Goal: Task Accomplishment & Management: Manage account settings

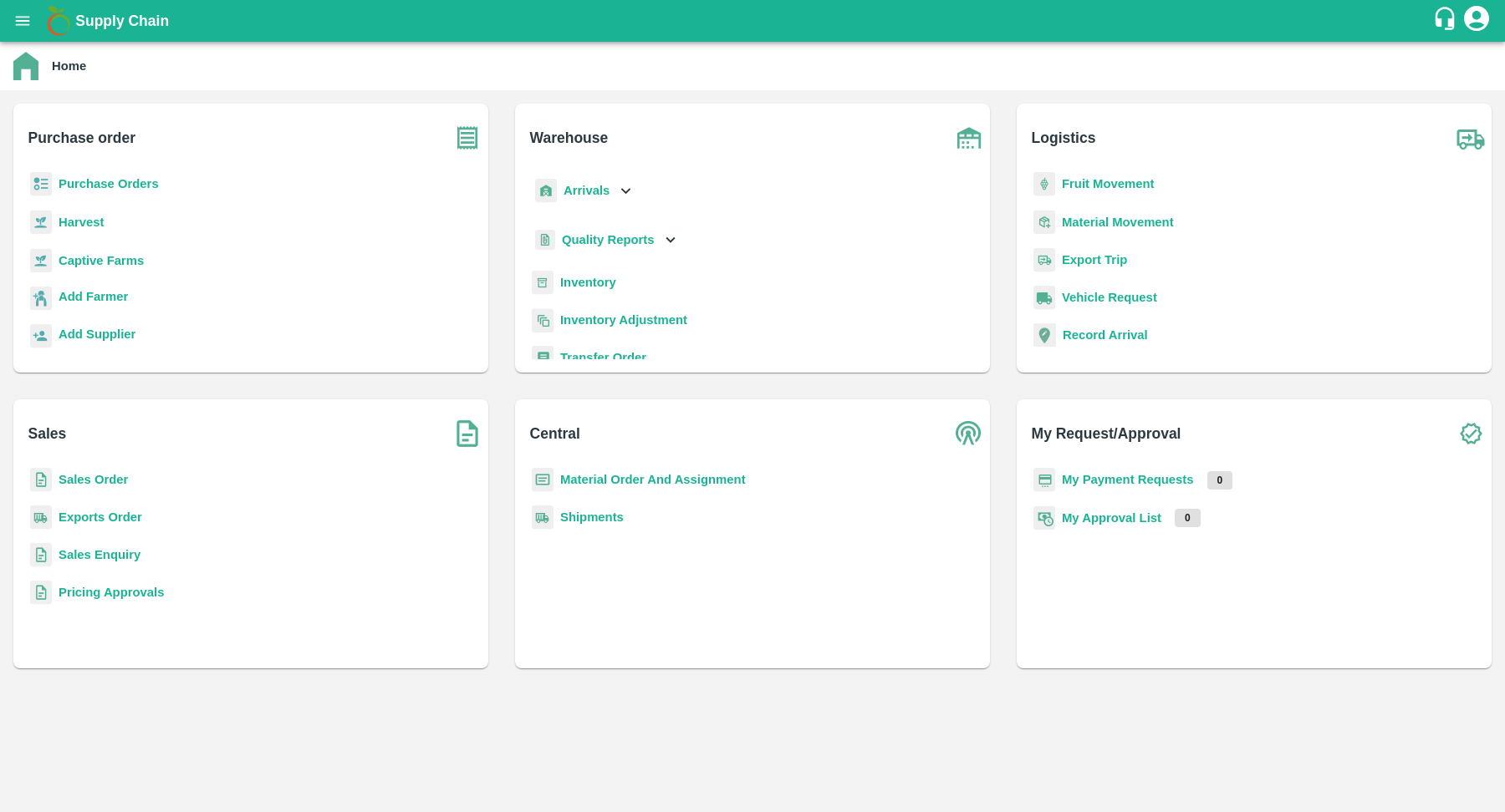
click at [16, 13] on icon "open drawer" at bounding box center [22, 20] width 18 height 18
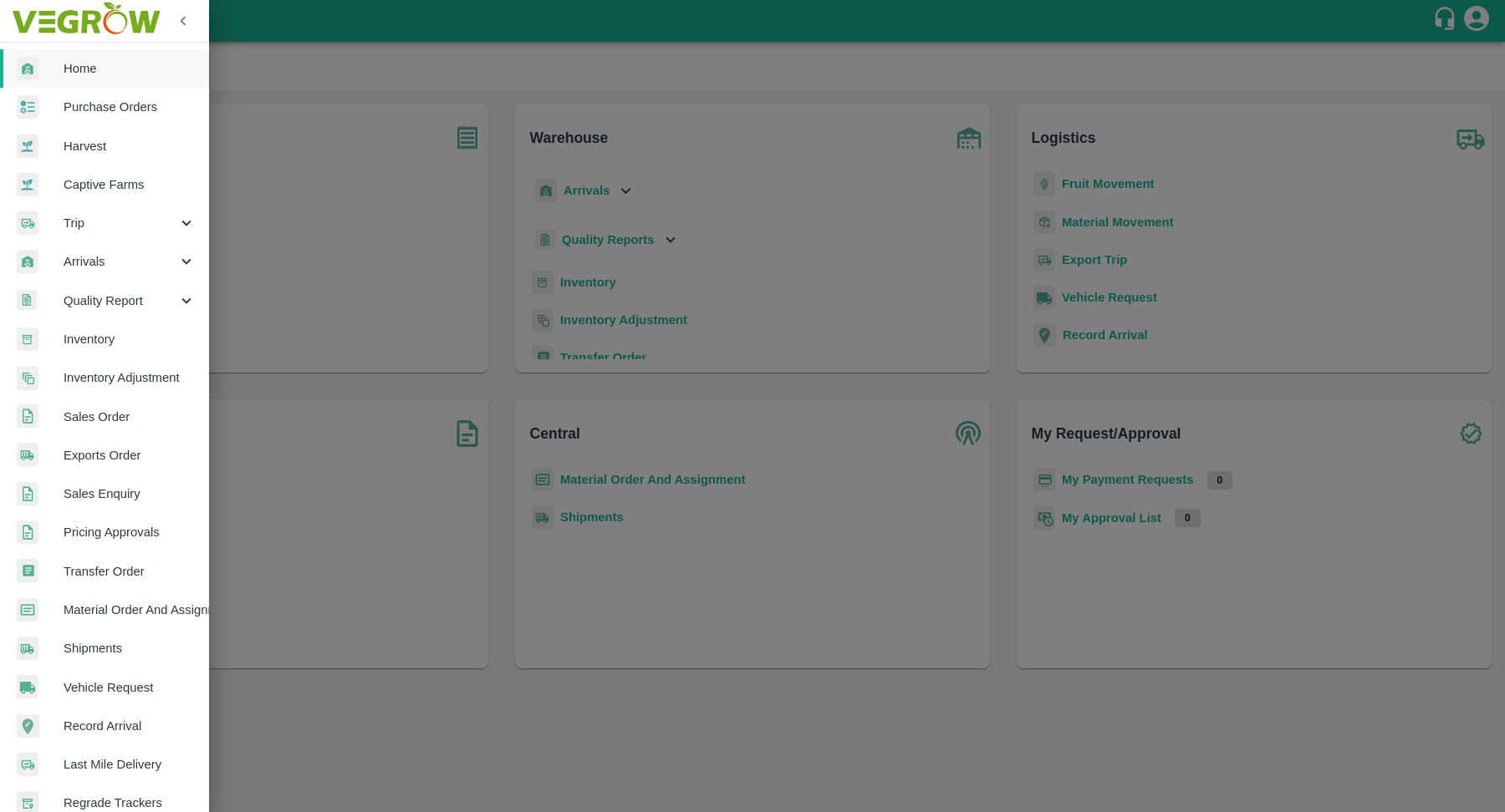
click at [121, 116] on span "Purchase Orders" at bounding box center [129, 106] width 132 height 18
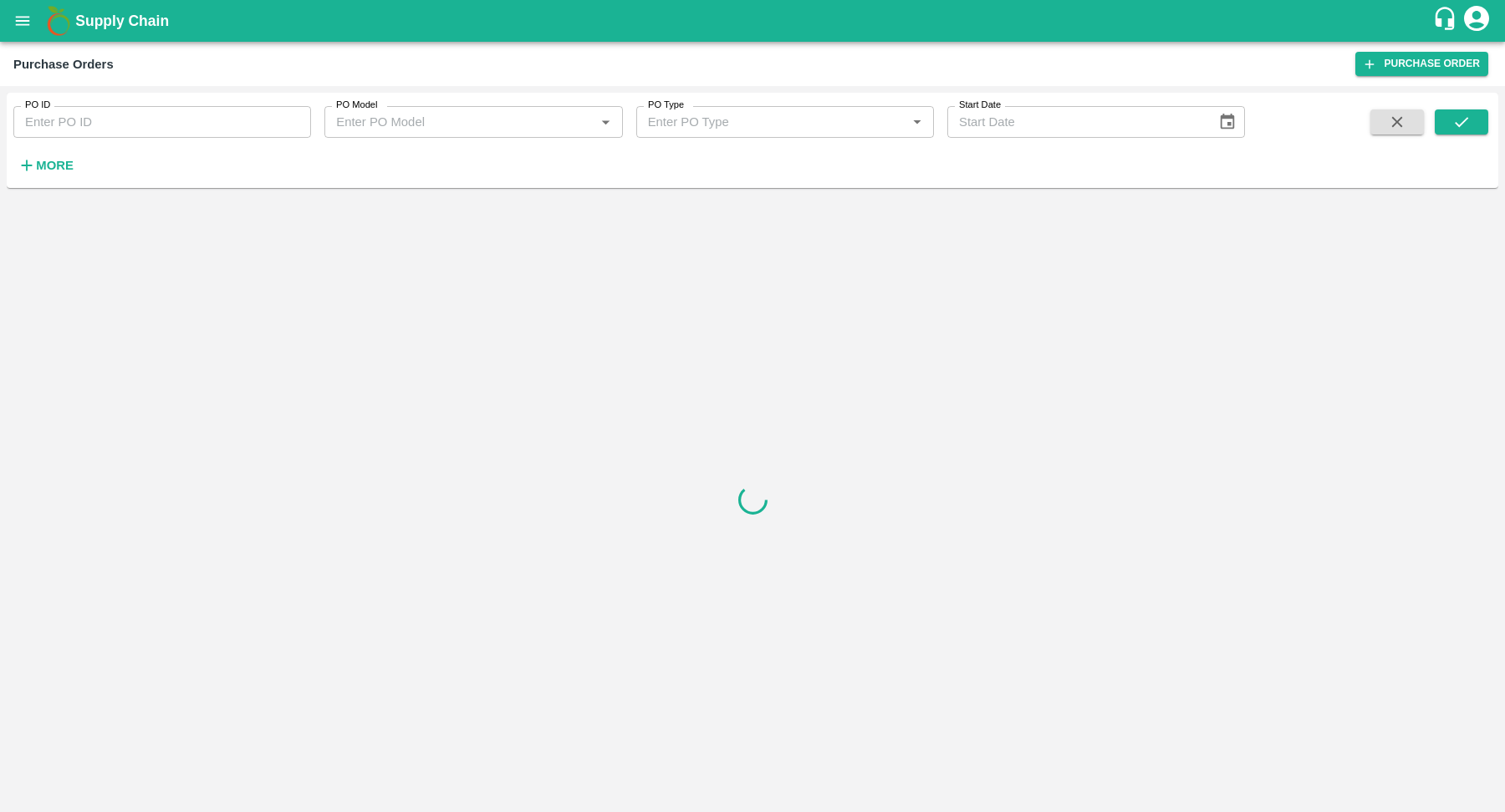
click at [1231, 122] on icon "Choose date" at bounding box center [1227, 121] width 18 height 18
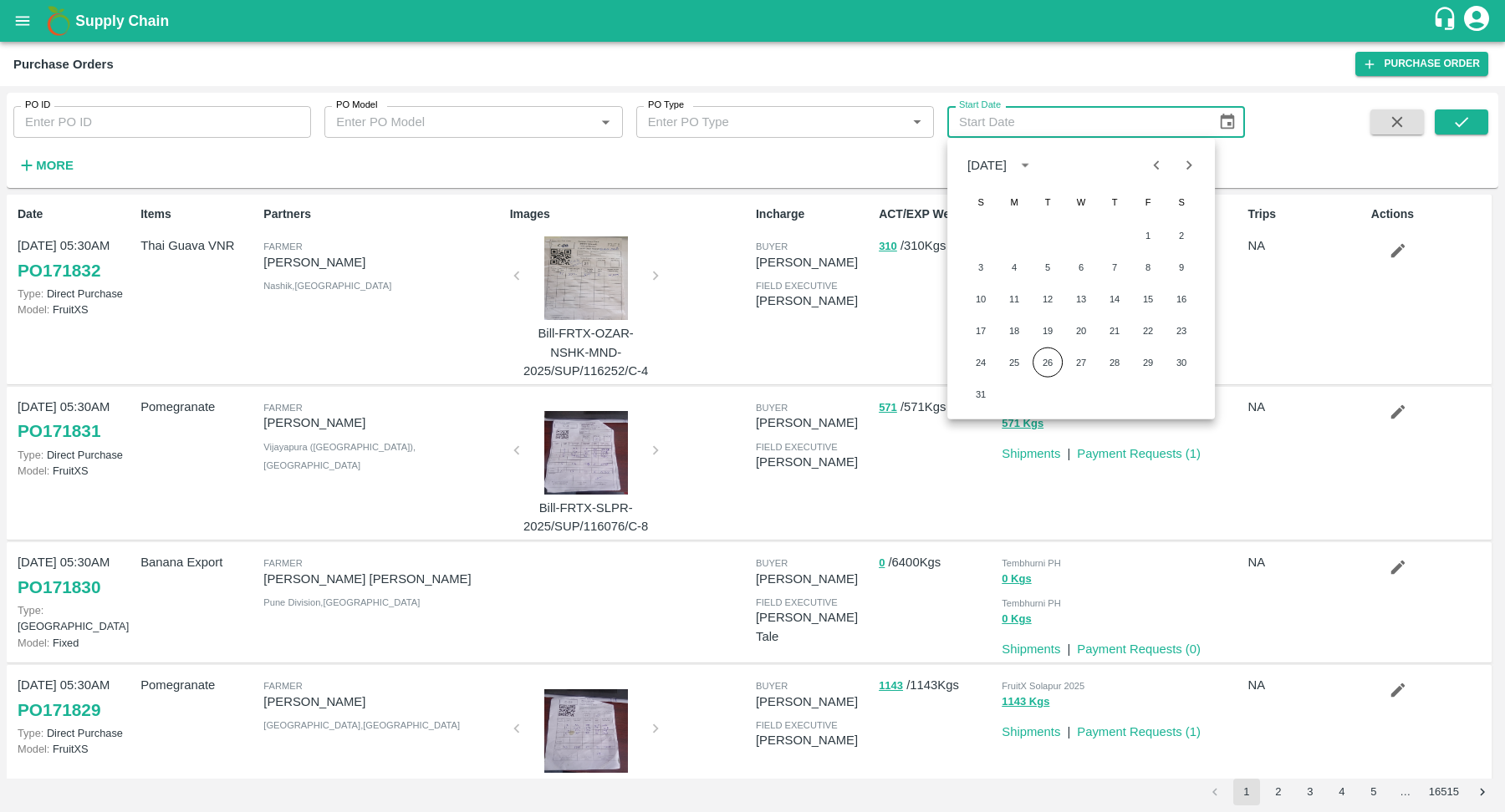
click at [1034, 163] on icon "calendar view is open, switch to year view" at bounding box center [1024, 164] width 18 height 18
click at [1061, 301] on button "2025" at bounding box center [1048, 304] width 60 height 30
click at [984, 166] on div "[DATE]" at bounding box center [986, 164] width 39 height 18
click at [1044, 299] on button "2025" at bounding box center [1048, 304] width 60 height 30
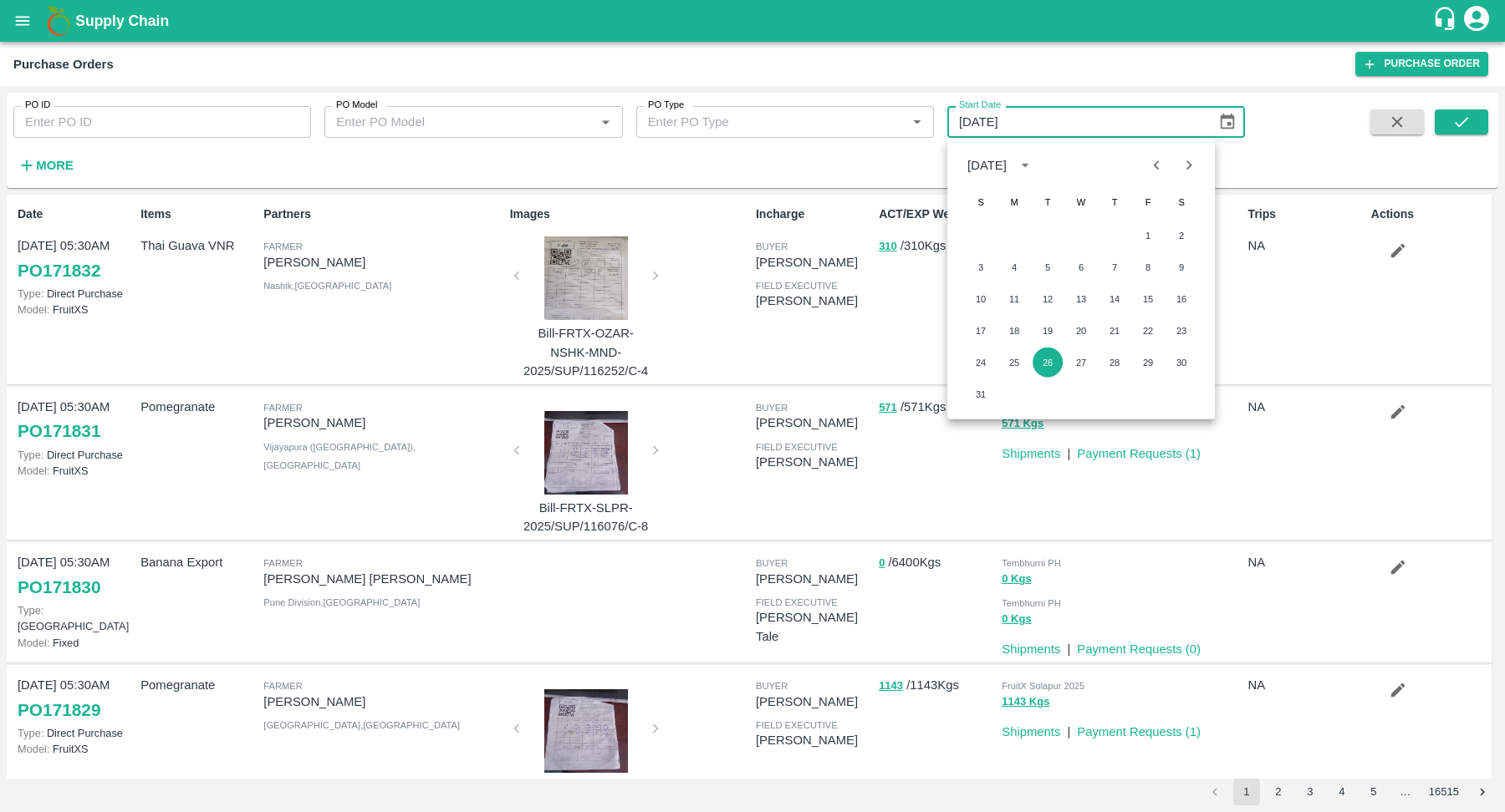
click at [1159, 158] on icon "Previous month" at bounding box center [1157, 164] width 18 height 18
click at [1113, 232] on button "1" at bounding box center [1115, 236] width 30 height 30
type input "[DATE]"
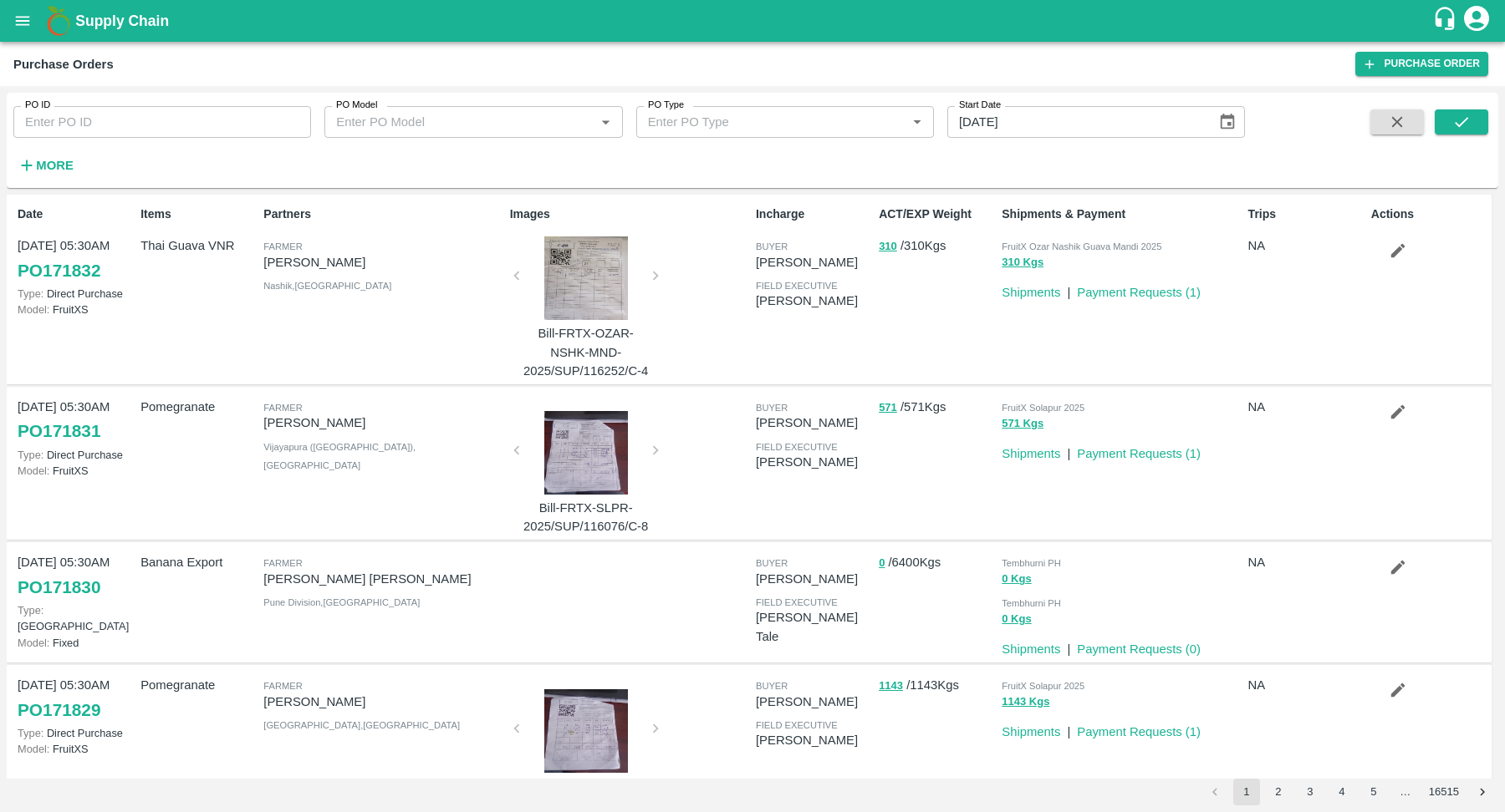
click at [51, 177] on button "More" at bounding box center [46, 165] width 65 height 28
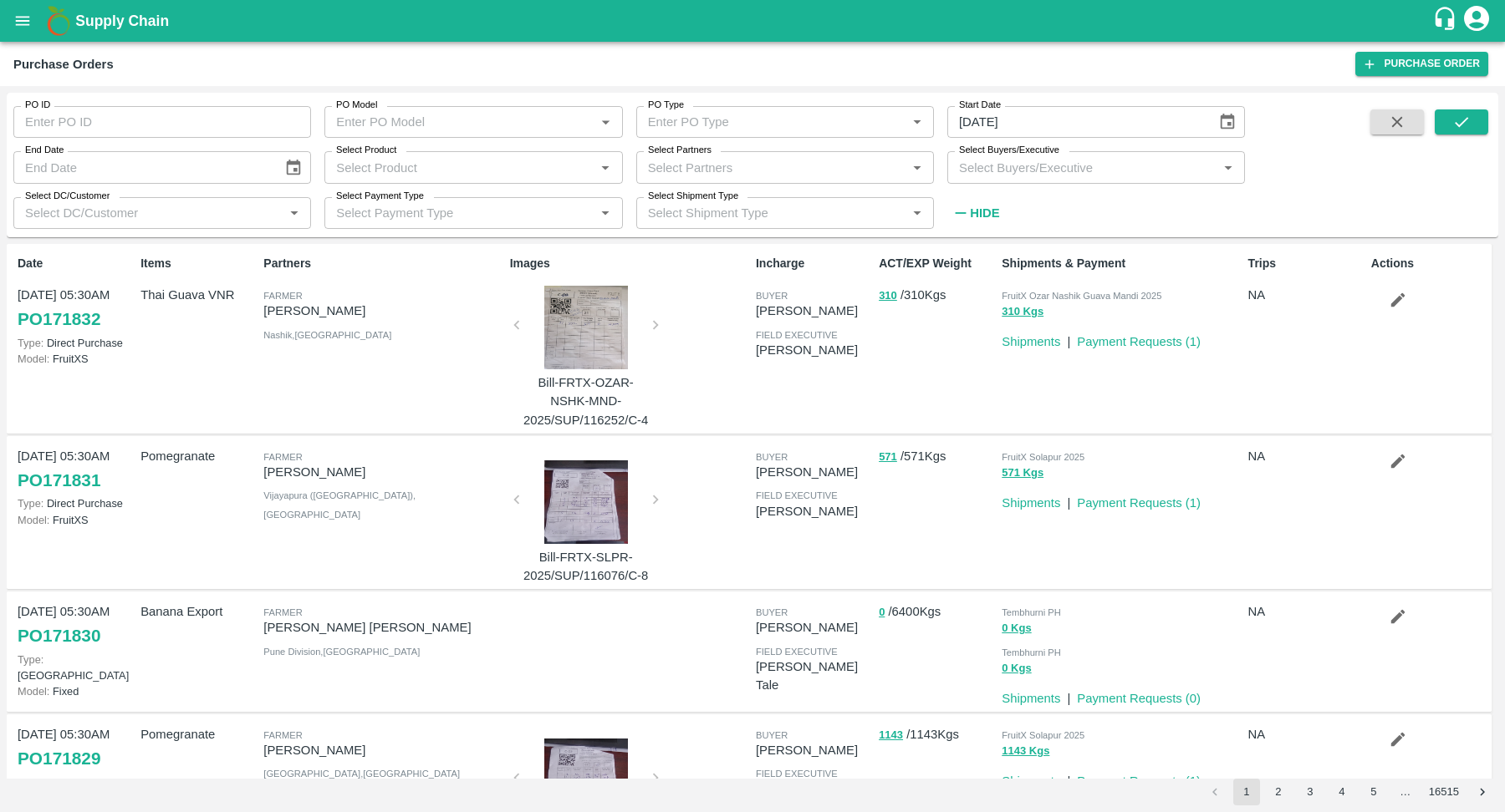
click at [306, 170] on button "Choose date" at bounding box center [293, 167] width 31 height 31
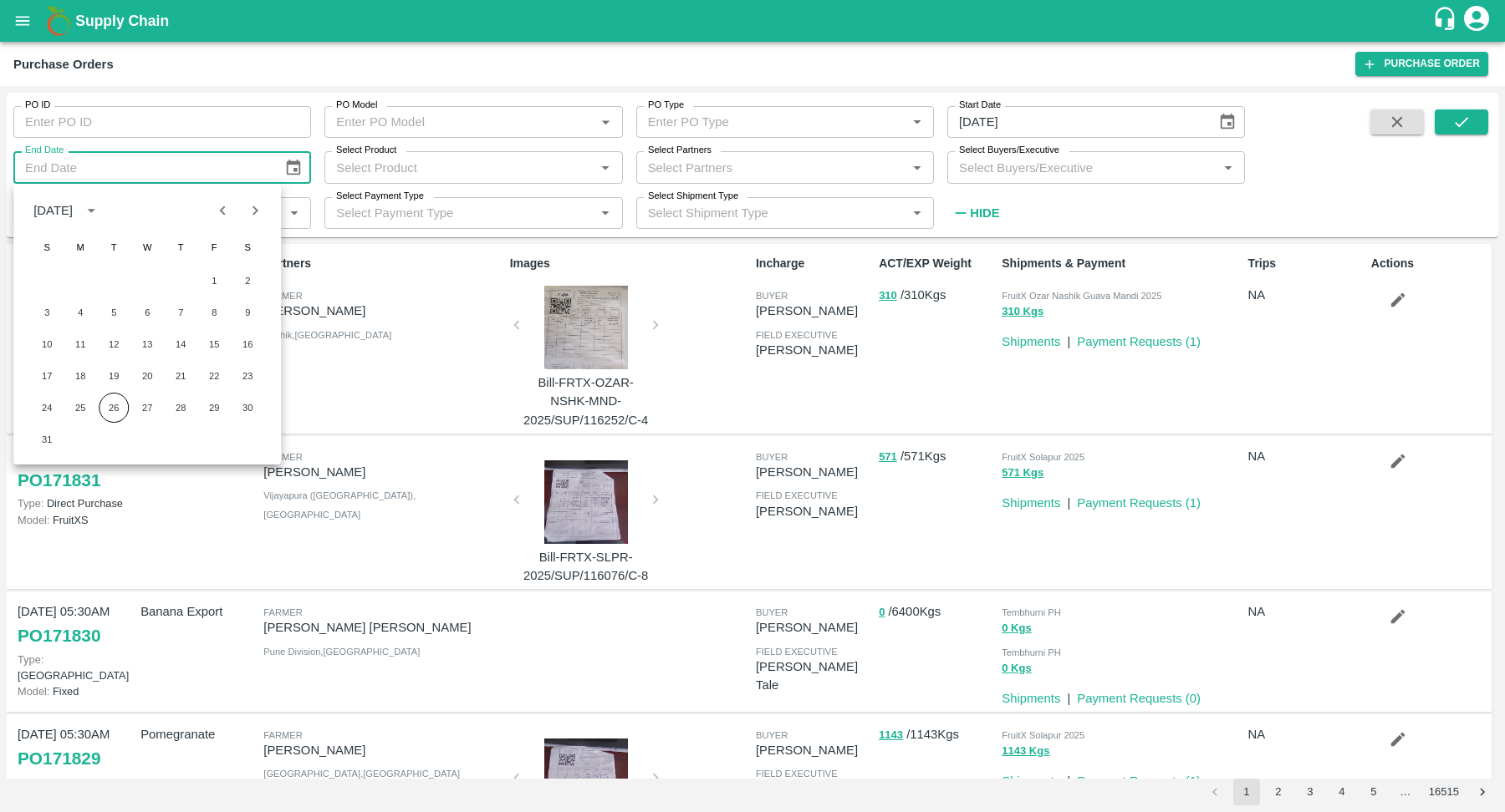
click at [219, 207] on icon "Previous month" at bounding box center [223, 210] width 18 height 18
click at [241, 408] on button "31" at bounding box center [248, 408] width 30 height 30
type input "[DATE]"
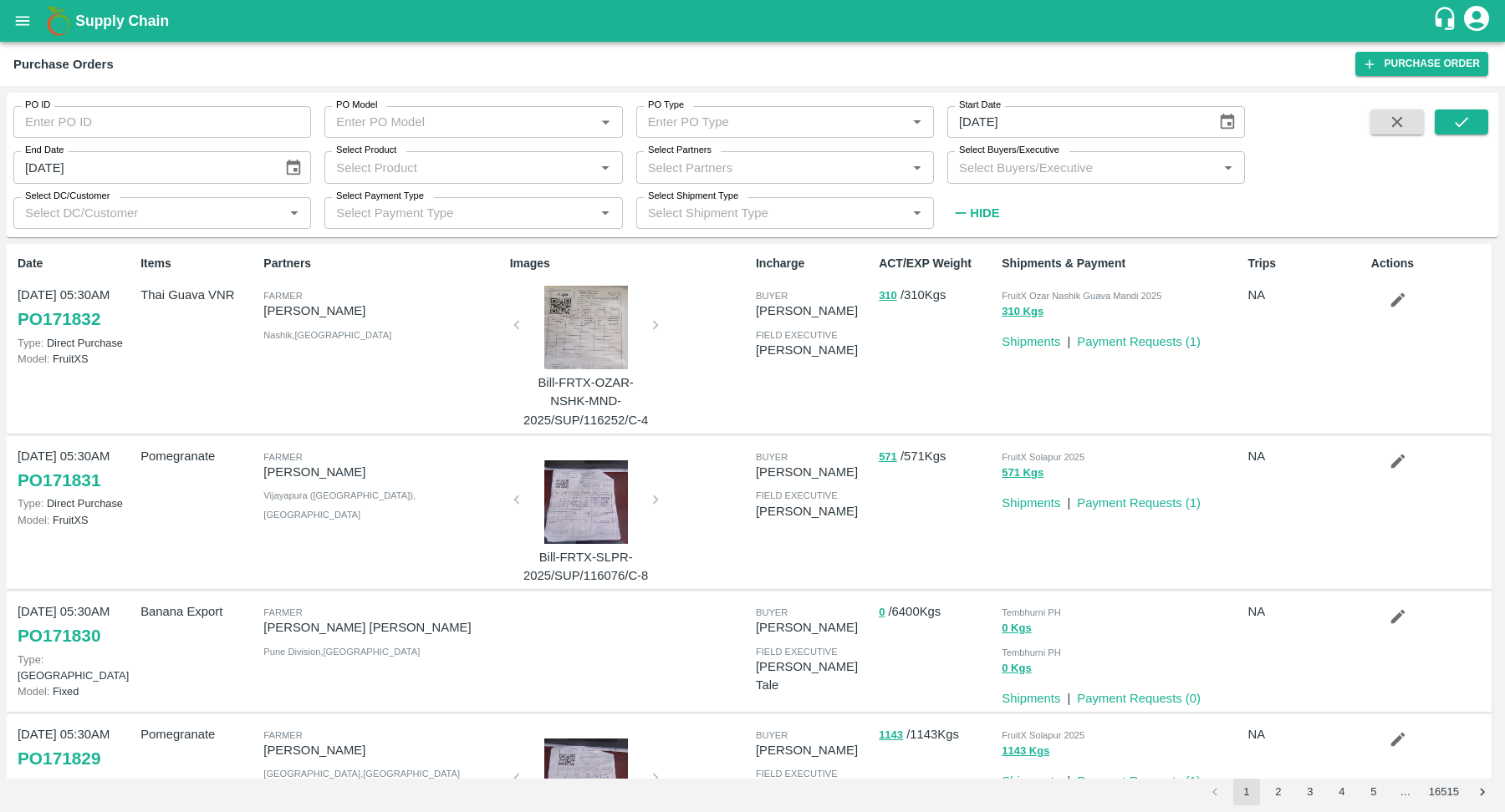
click at [683, 173] on input "Select Partners" at bounding box center [771, 167] width 260 height 22
type input "c"
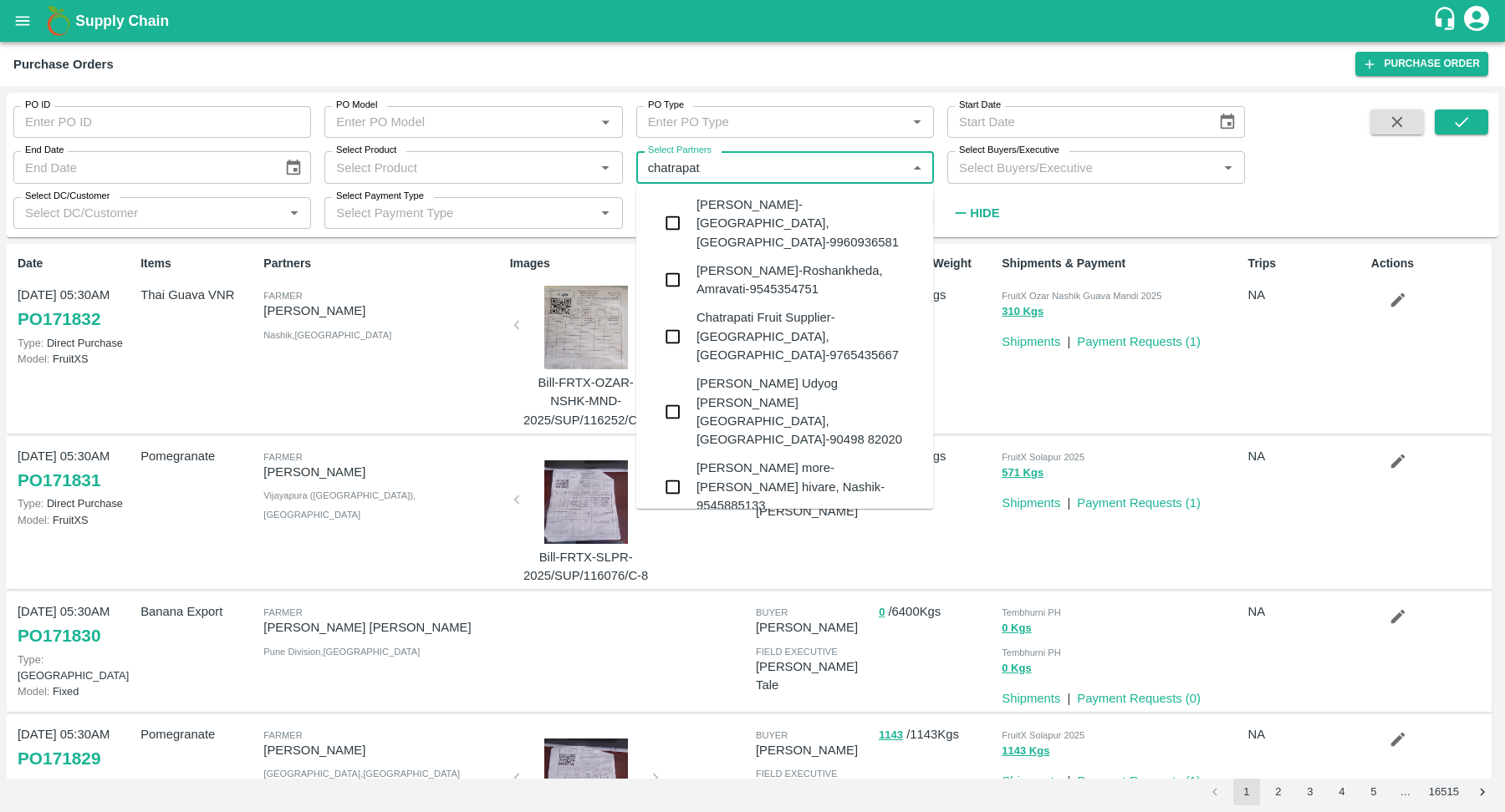
type input "chatrapati"
click at [789, 308] on div "Chatrapati Fruit Supplier-[GEOGRAPHIC_DATA], [GEOGRAPHIC_DATA]-9765435667" at bounding box center [808, 336] width 224 height 56
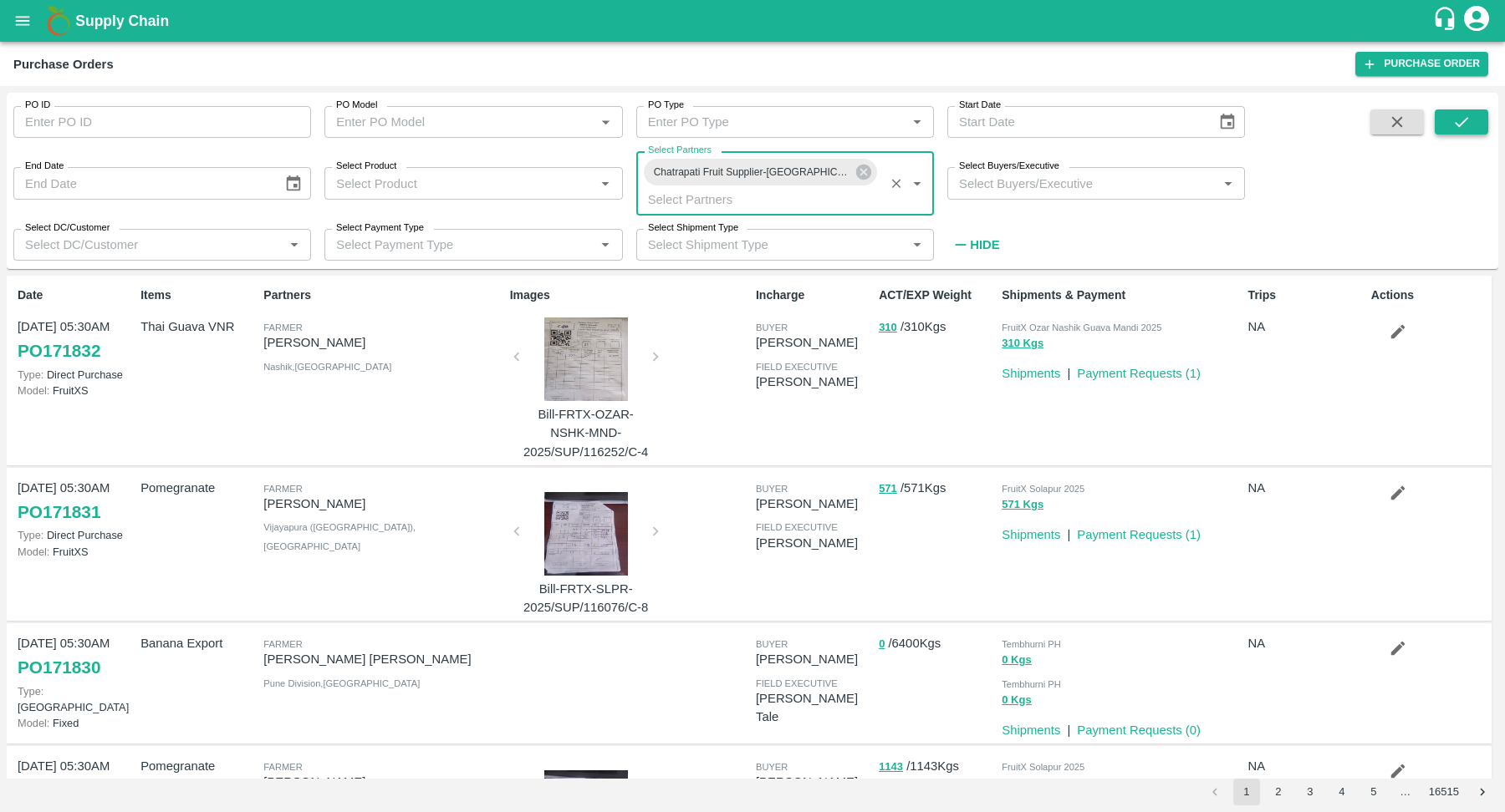
click at [1464, 124] on icon "submit" at bounding box center [1460, 121] width 18 height 18
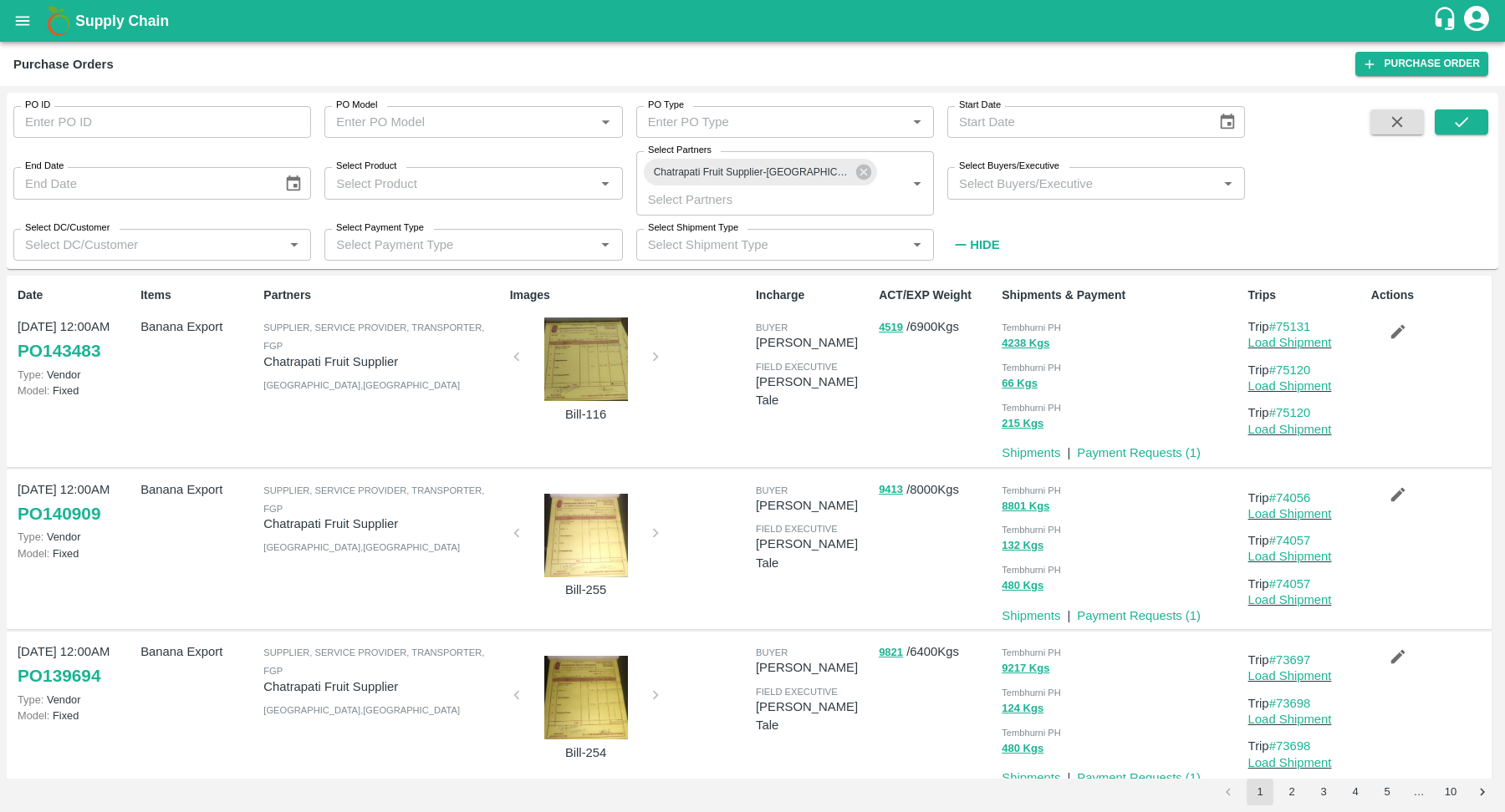
type input "DD/MM/YYYY"
click at [1007, 130] on input "DD/MM/YYYY" at bounding box center [1075, 121] width 257 height 31
click at [1224, 127] on icon "Choose date" at bounding box center [1227, 121] width 18 height 18
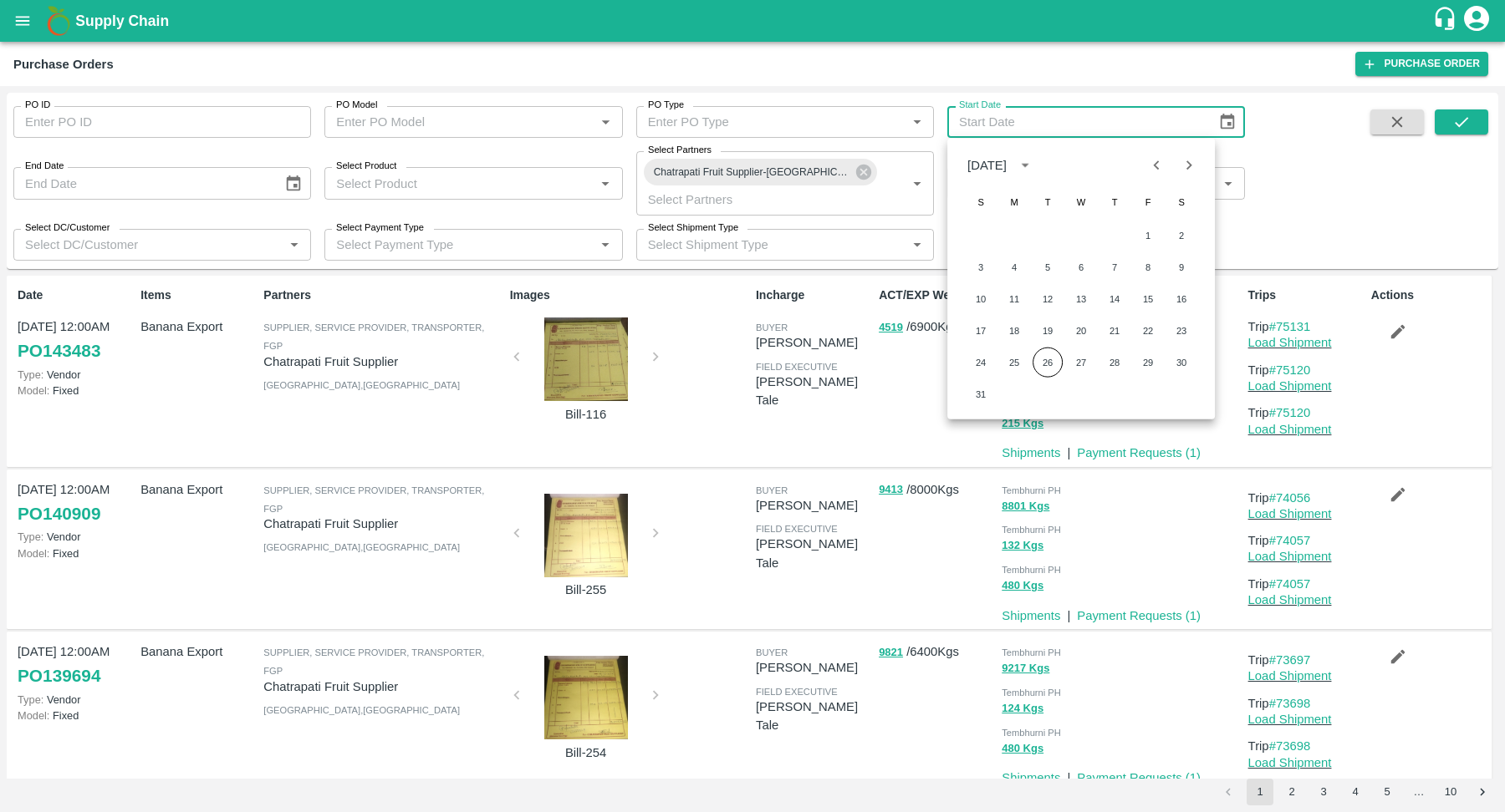
click at [1162, 158] on icon "Previous month" at bounding box center [1157, 164] width 18 height 18
click at [1163, 159] on icon "Previous month" at bounding box center [1157, 164] width 18 height 18
click at [1113, 234] on button "1" at bounding box center [1115, 236] width 30 height 30
type input "[DATE]"
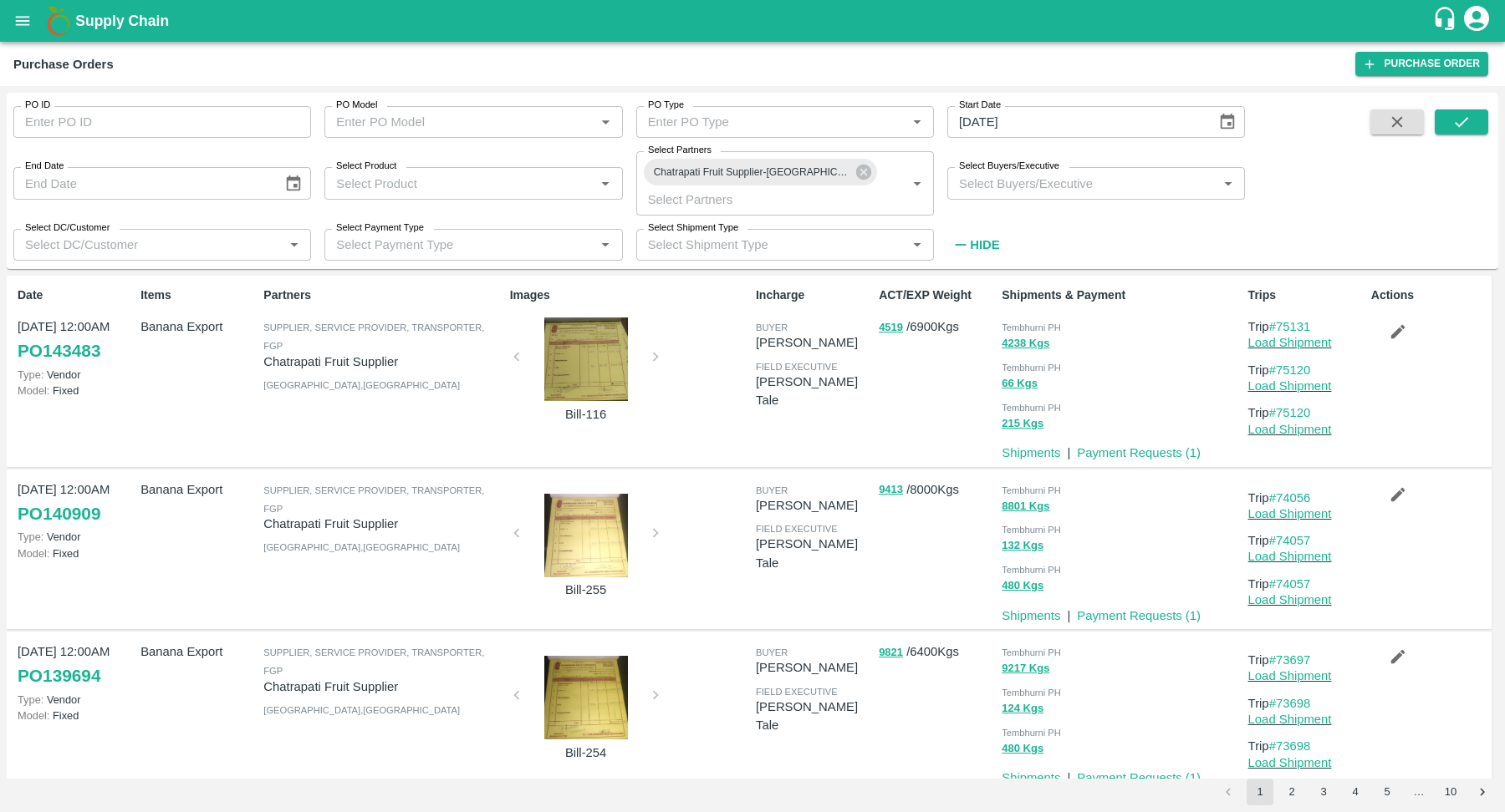
type input "DD/MM/YYYY"
click at [193, 192] on input "DD/MM/YYYY" at bounding box center [141, 182] width 257 height 31
click at [287, 194] on button "Choose date" at bounding box center [293, 183] width 31 height 31
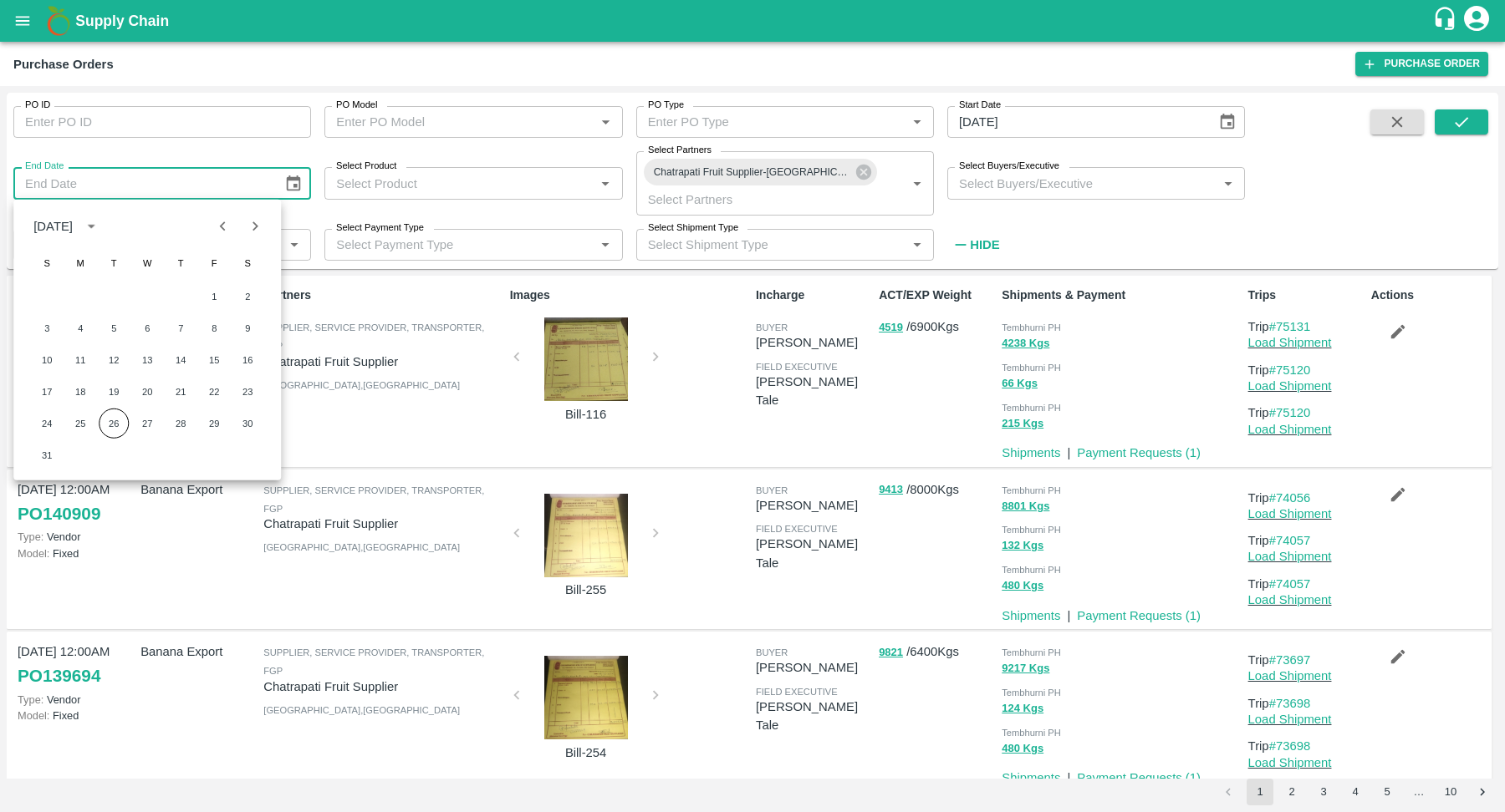
click at [229, 228] on icon "Previous month" at bounding box center [223, 226] width 18 height 18
click at [249, 425] on button "31" at bounding box center [248, 424] width 30 height 30
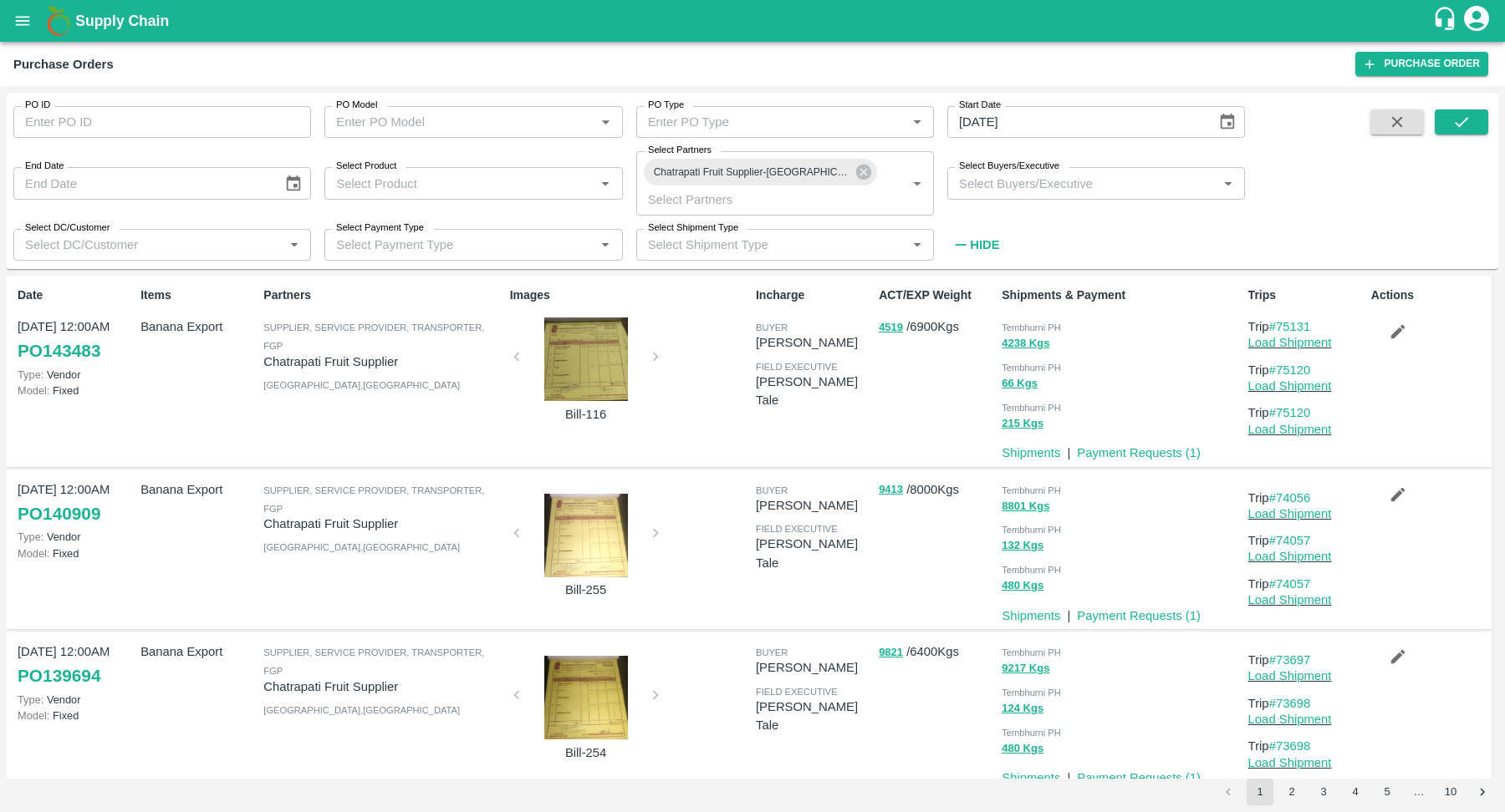
type input "[DATE]"
click at [1463, 122] on icon "submit" at bounding box center [1461, 121] width 13 height 10
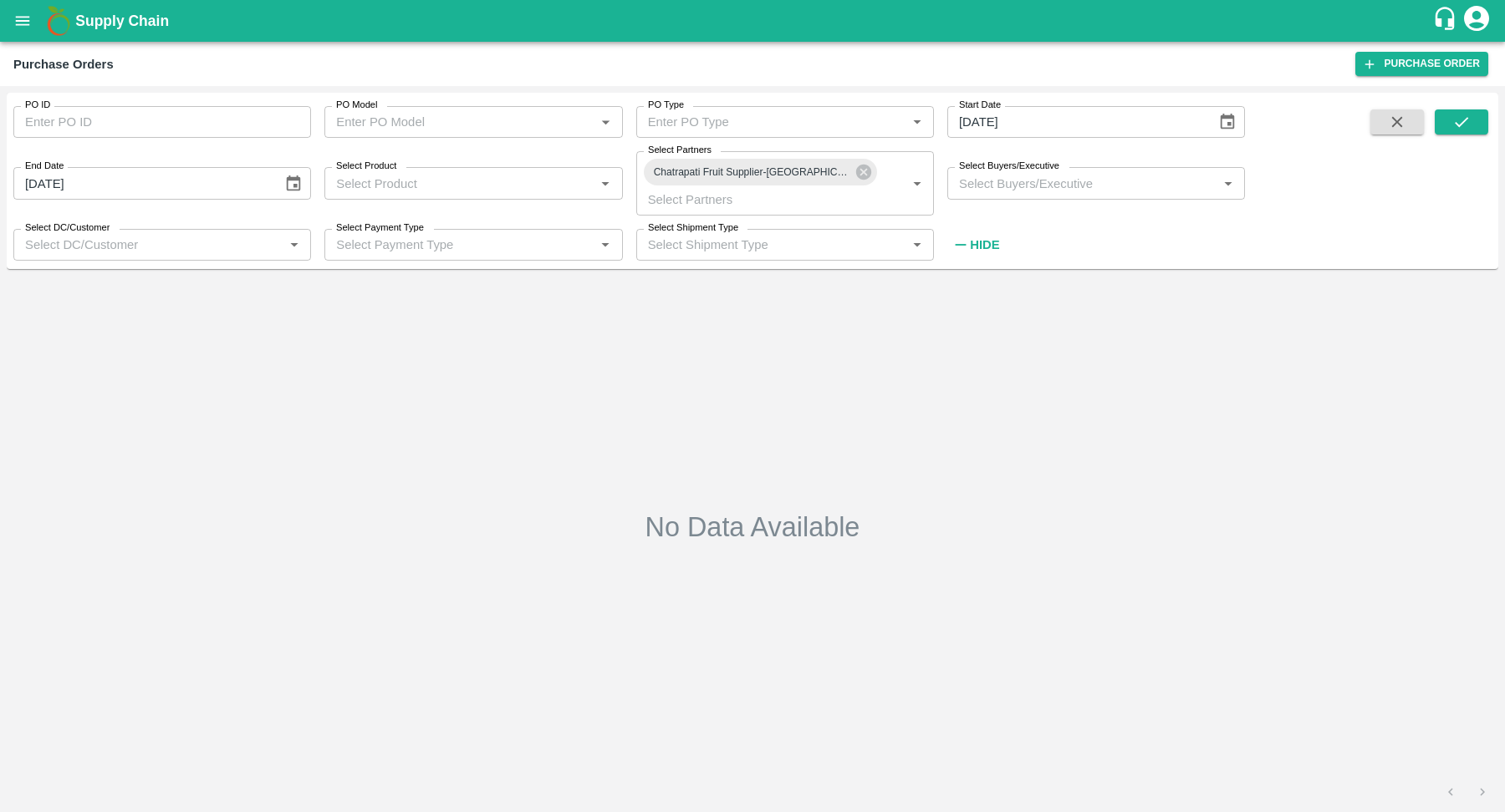
click at [1149, 121] on input "[DATE]" at bounding box center [1075, 121] width 257 height 31
type input "DD/MM/YYYY"
click at [198, 164] on div "End Date [DATE] End Date" at bounding box center [156, 176] width 311 height 46
click at [194, 185] on input "[DATE]" at bounding box center [141, 182] width 257 height 31
type input "DD/MM/YYYY"
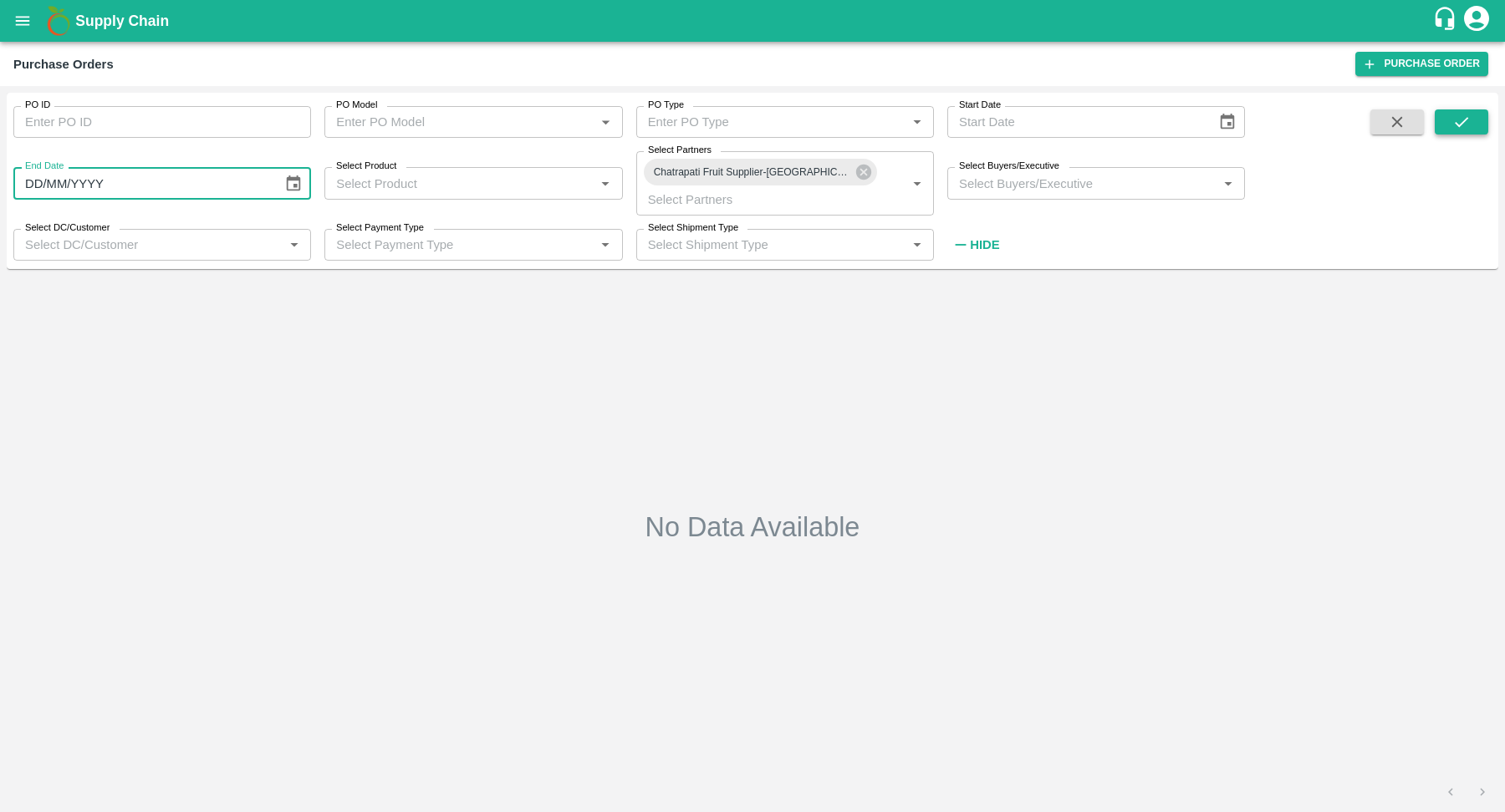
click at [1467, 122] on icon "submit" at bounding box center [1460, 121] width 18 height 18
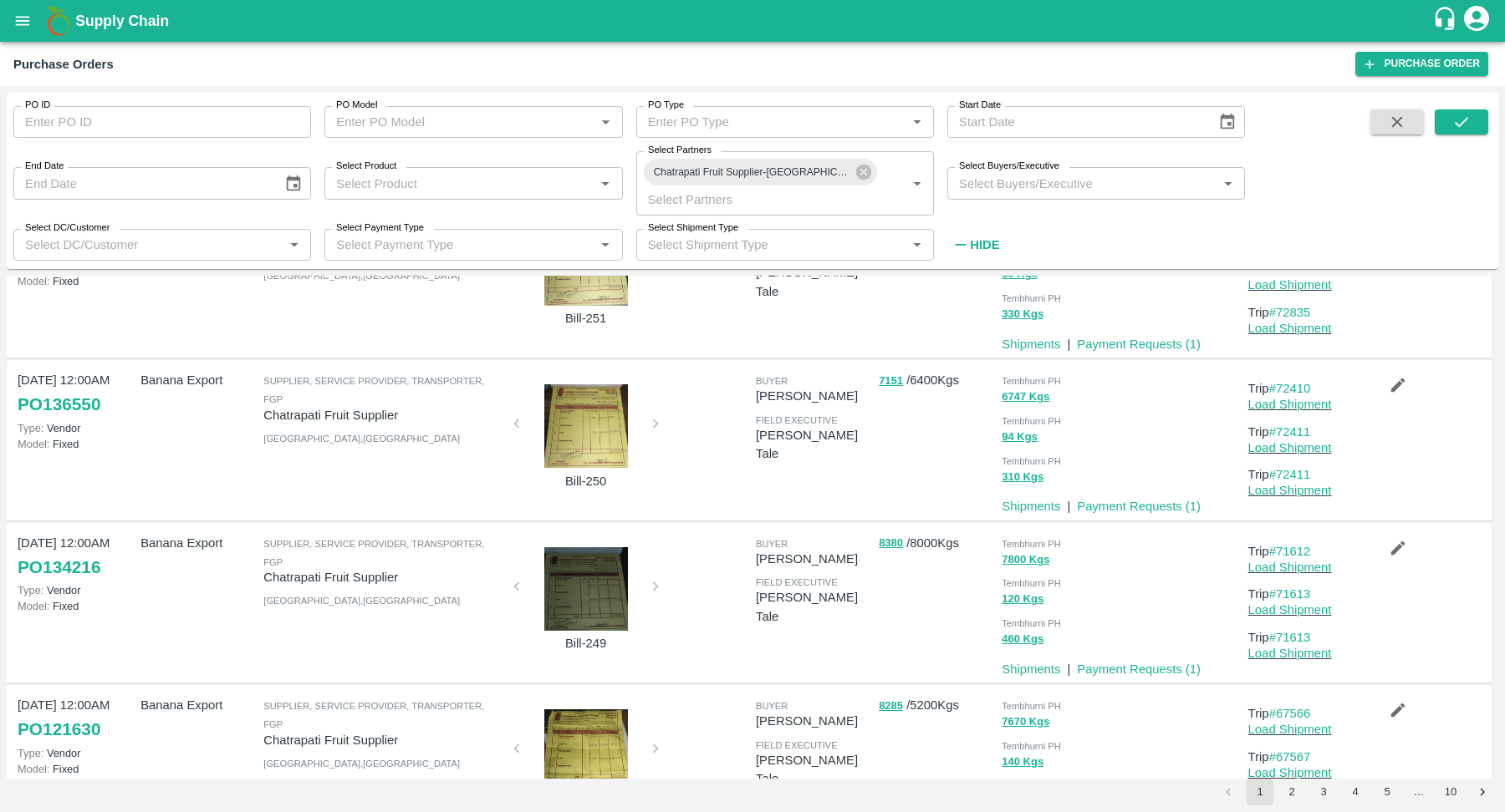
scroll to position [1154, 0]
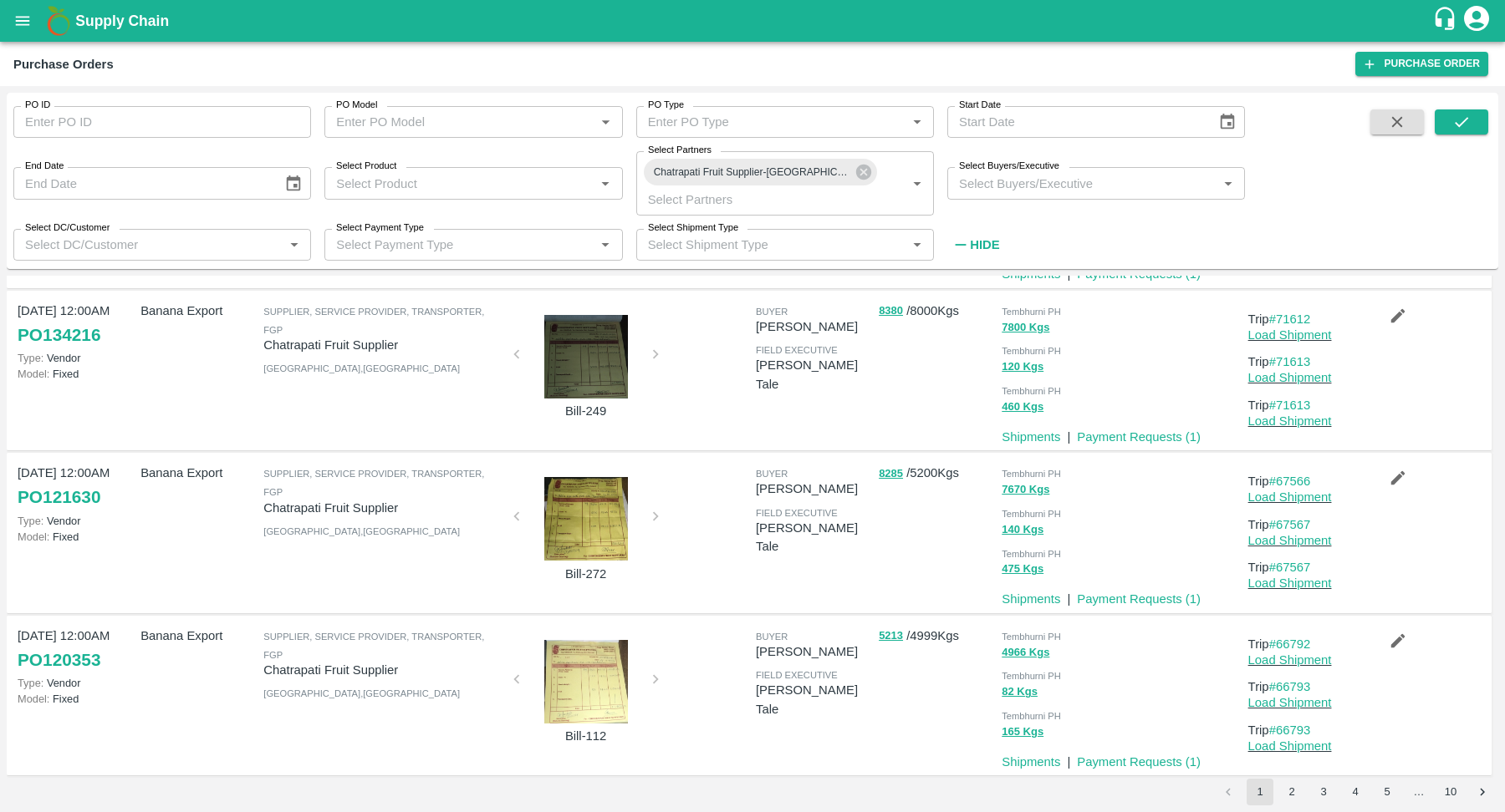
click at [61, 627] on p "[DATE] 12:00AM" at bounding box center [76, 636] width 116 height 18
click at [1296, 791] on button "2" at bounding box center [1291, 792] width 27 height 27
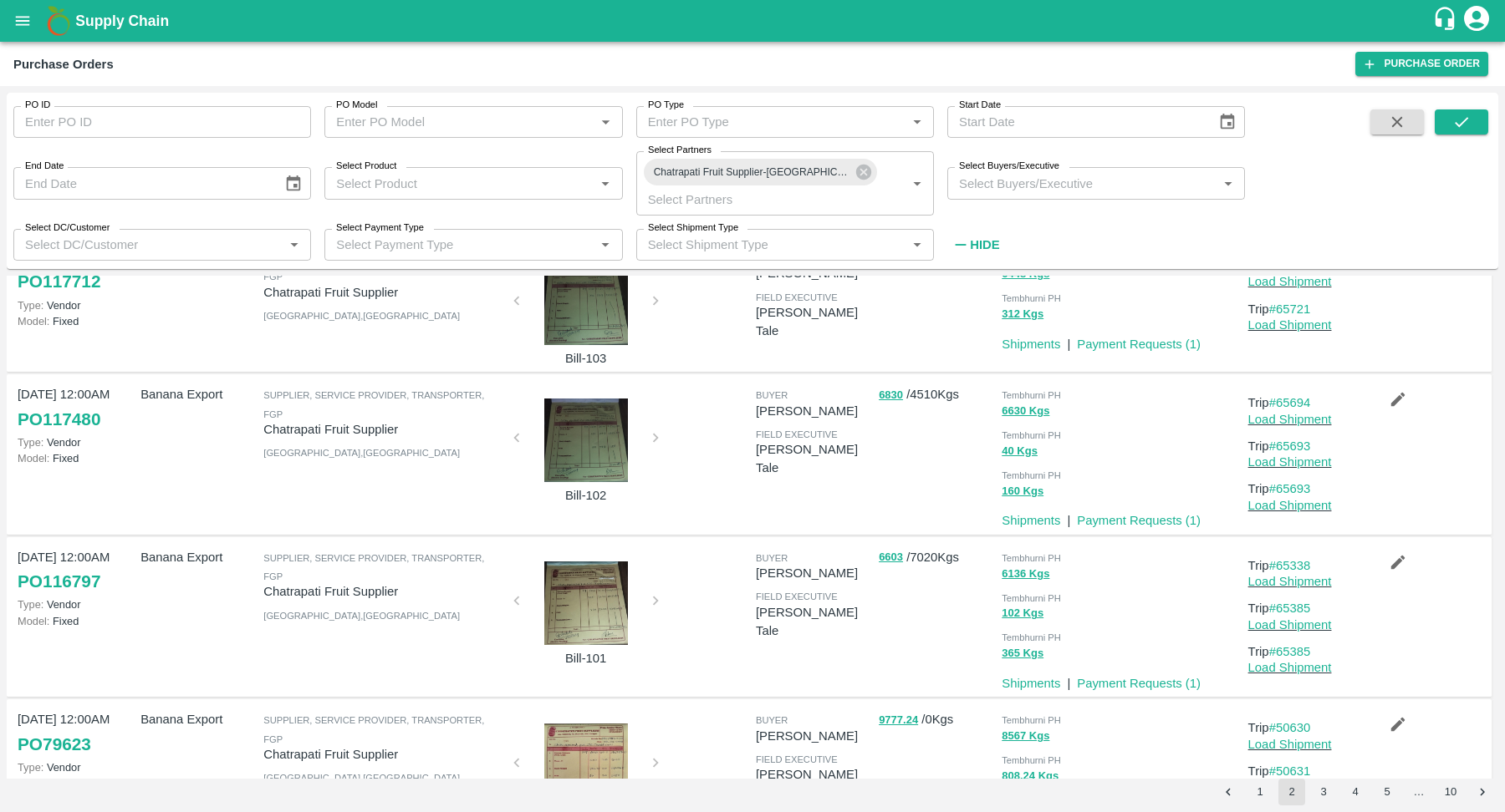
scroll to position [0, 0]
